Goal: Task Accomplishment & Management: Use online tool/utility

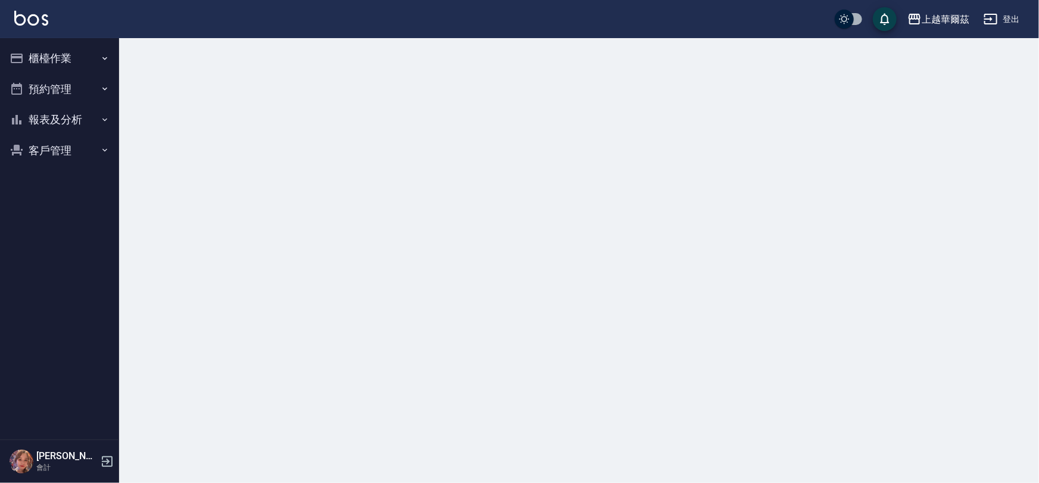
click at [66, 61] on button "櫃檯作業" at bounding box center [60, 58] width 110 height 31
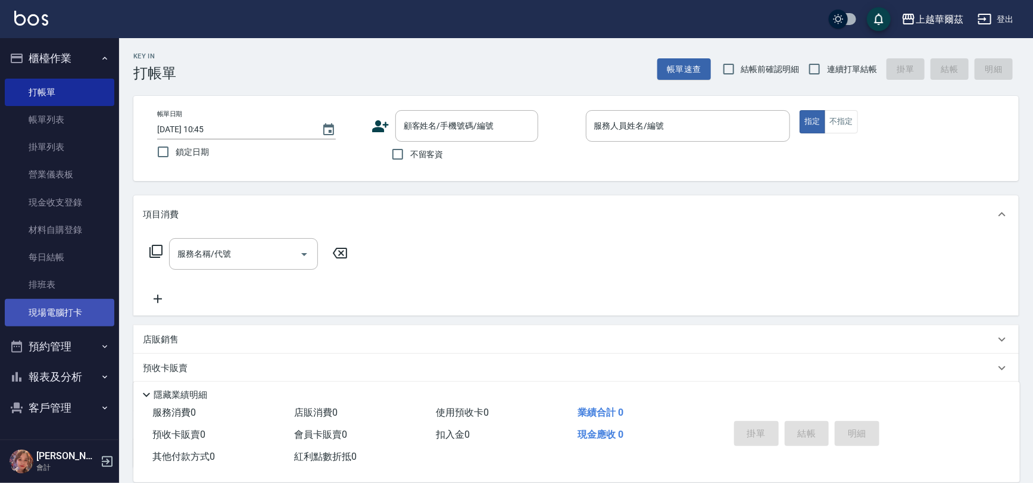
click at [65, 308] on link "現場電腦打卡" at bounding box center [60, 312] width 110 height 27
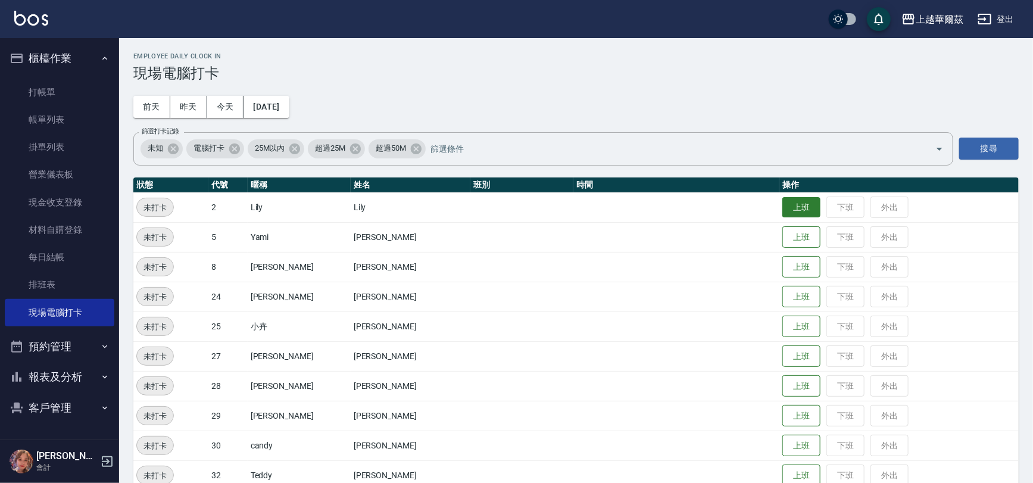
click at [787, 203] on button "上班" at bounding box center [802, 207] width 38 height 21
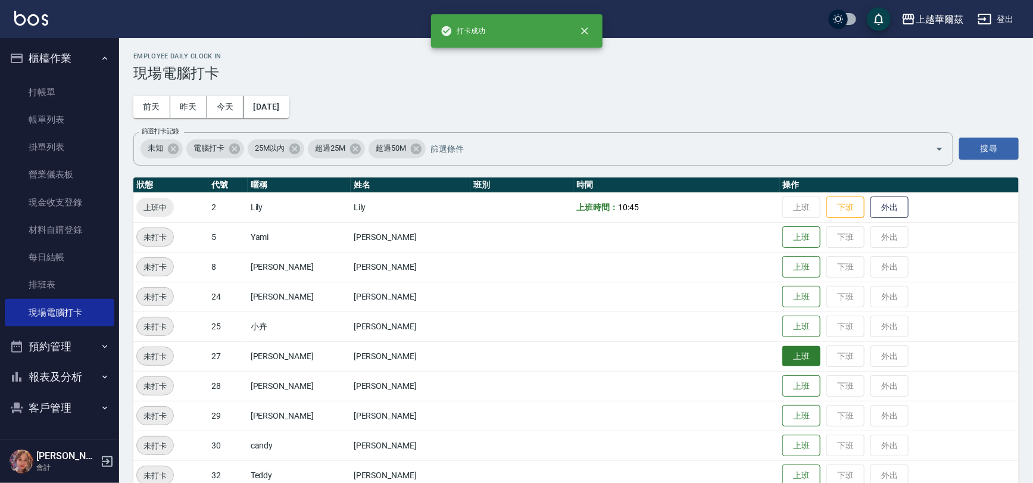
click at [783, 356] on button "上班" at bounding box center [802, 356] width 38 height 21
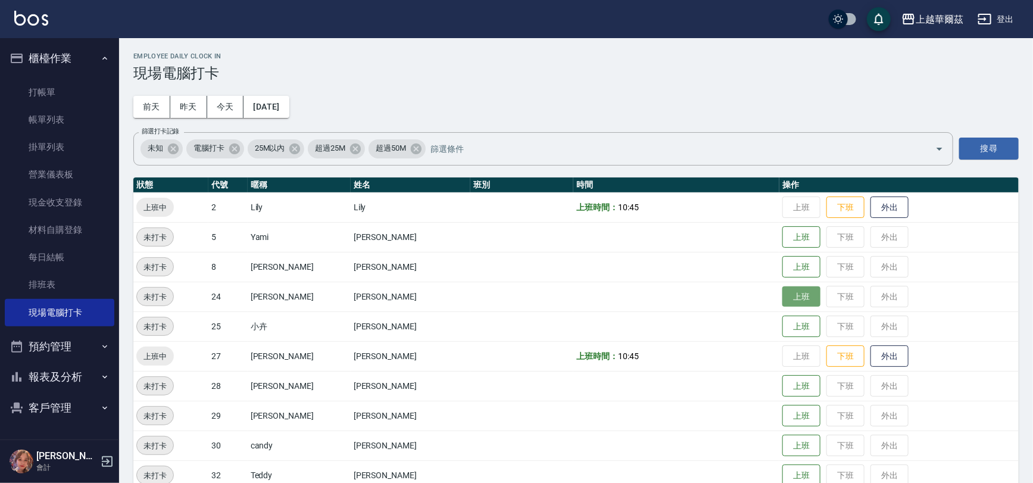
click at [786, 296] on button "上班" at bounding box center [802, 297] width 38 height 21
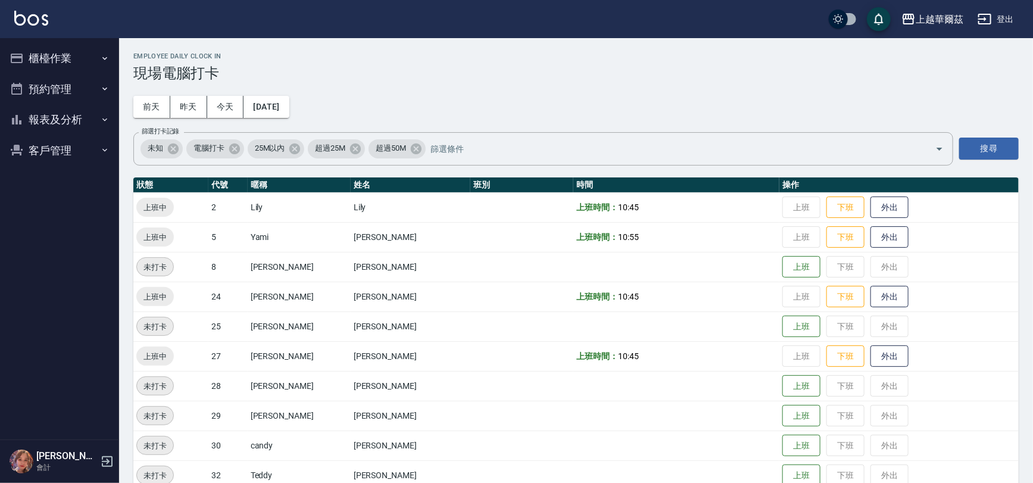
click at [37, 60] on button "櫃檯作業" at bounding box center [60, 58] width 110 height 31
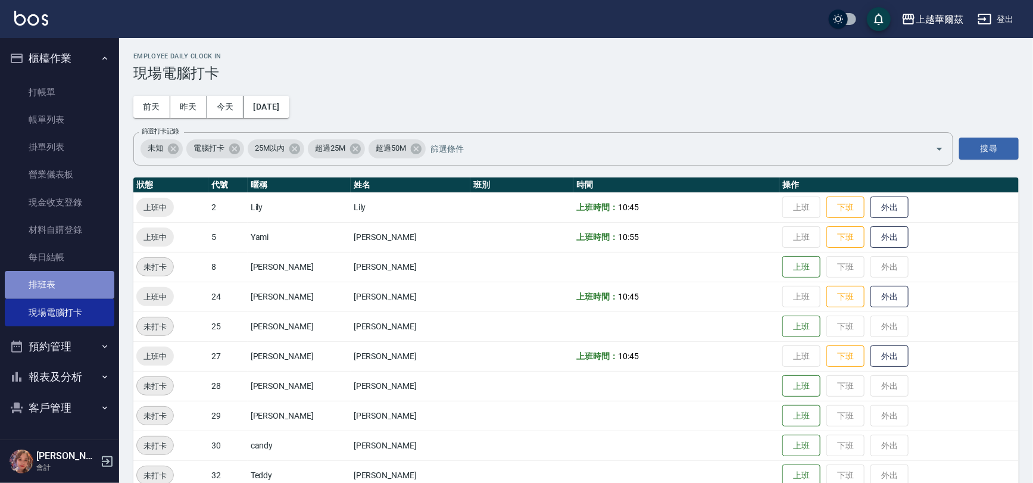
click at [50, 278] on link "排班表" at bounding box center [60, 284] width 110 height 27
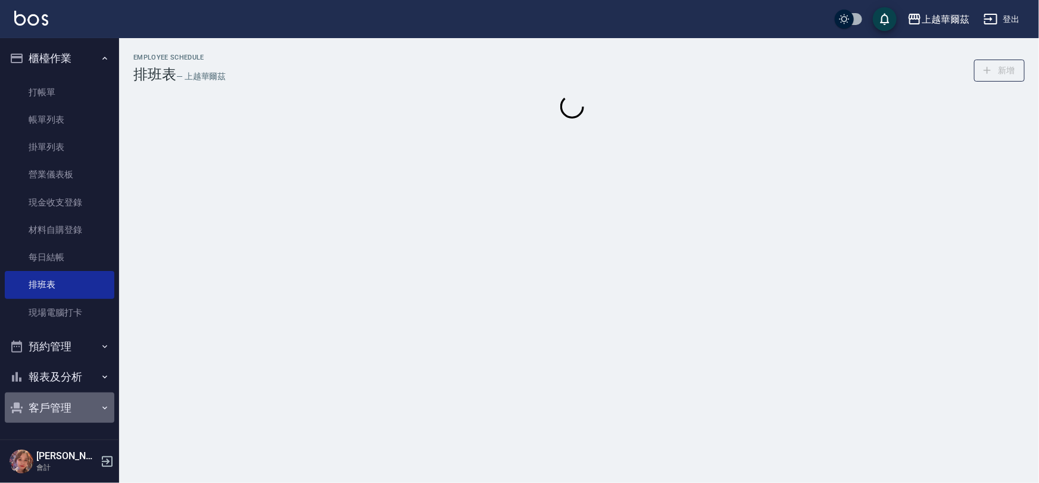
click at [86, 407] on button "客戶管理" at bounding box center [60, 408] width 110 height 31
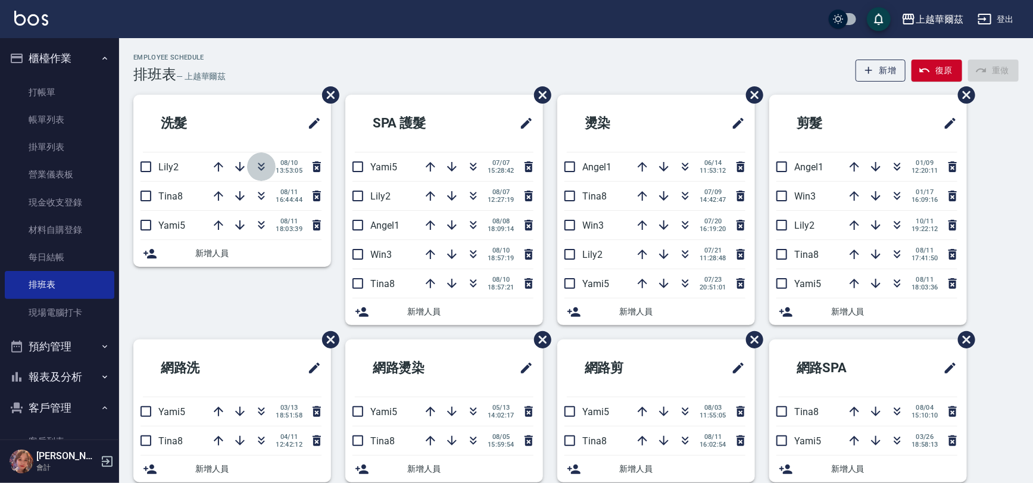
click at [261, 170] on icon "button" at bounding box center [262, 169] width 7 height 4
